Goal: Find specific page/section: Find specific page/section

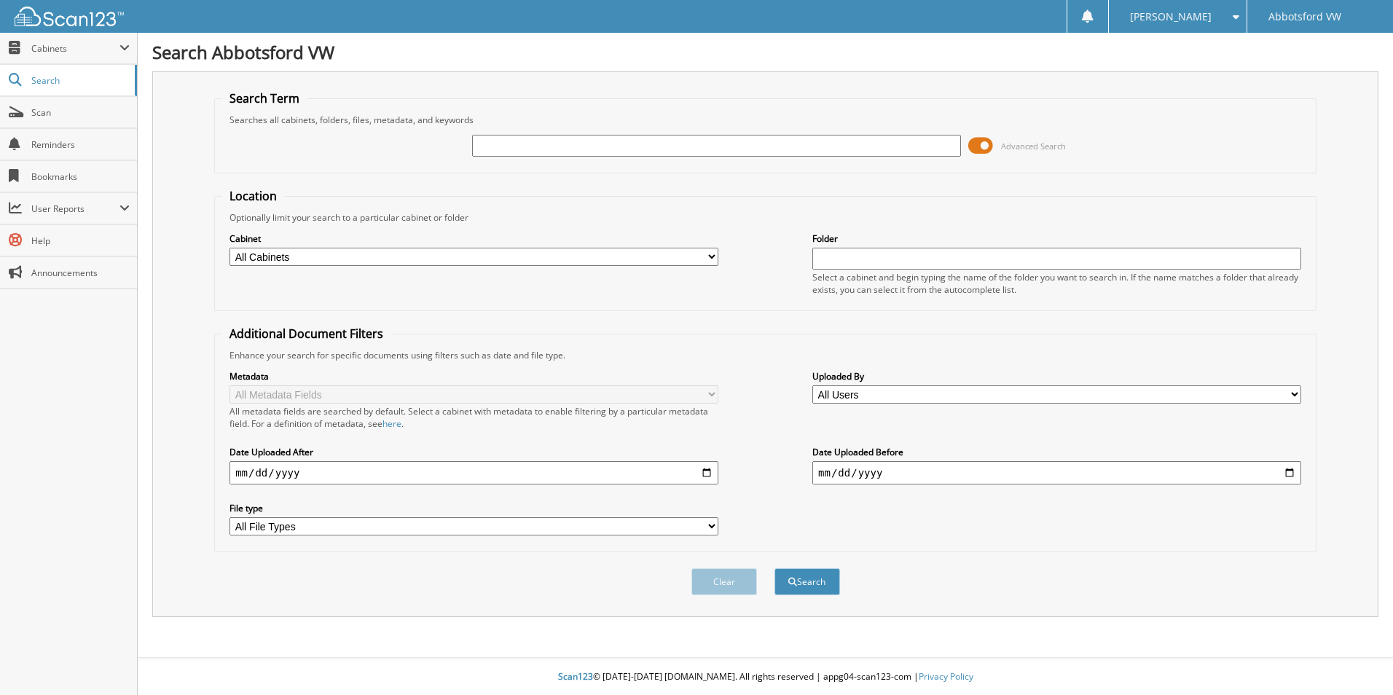
click at [549, 146] on input "text" at bounding box center [716, 146] width 489 height 22
type input "BC867934"
click at [775, 568] on button "Search" at bounding box center [808, 581] width 66 height 27
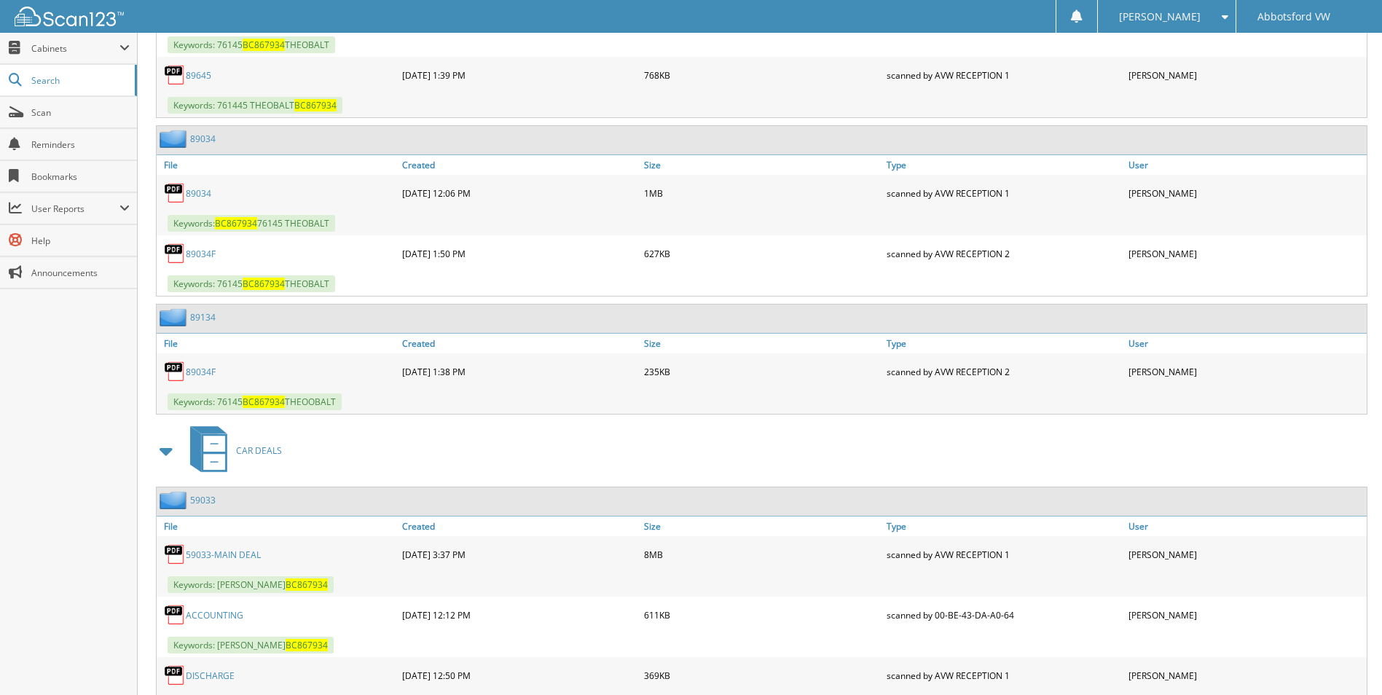
scroll to position [922, 0]
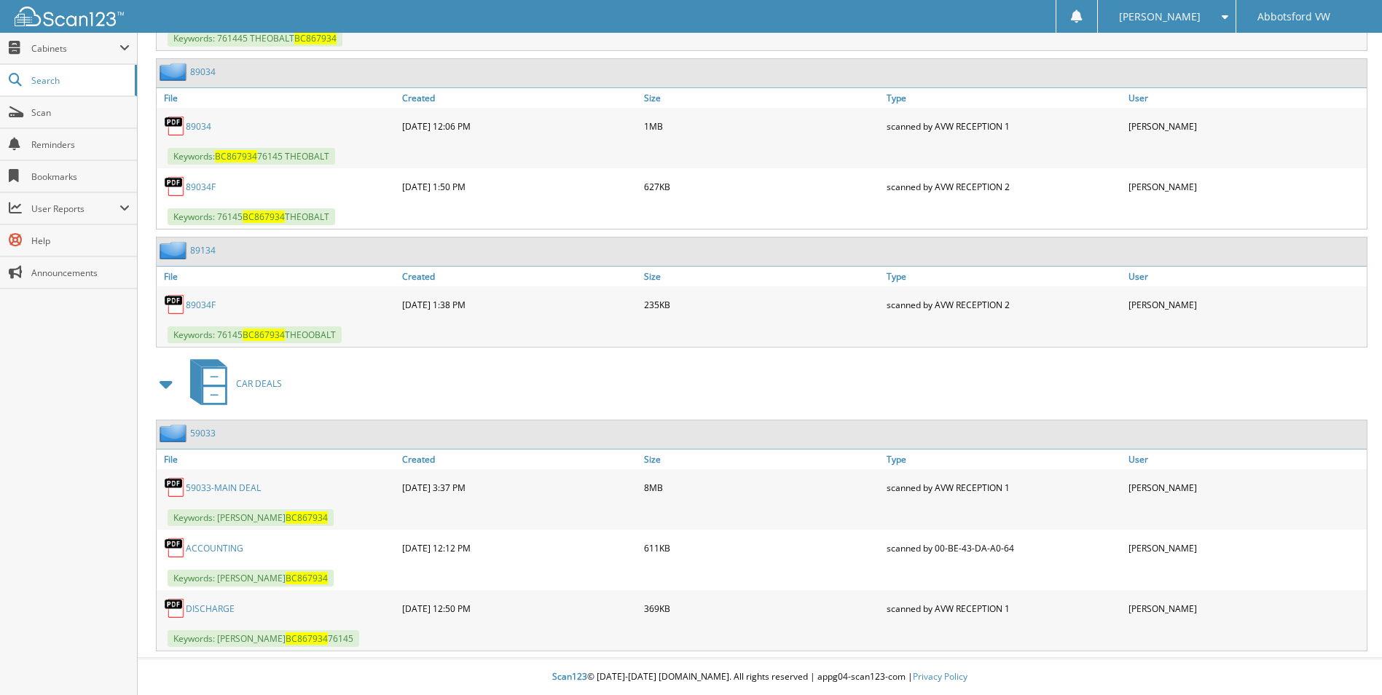
click at [234, 483] on link "59033-MAIN DEAL" at bounding box center [223, 488] width 75 height 12
